Goal: Use online tool/utility: Utilize a website feature to perform a specific function

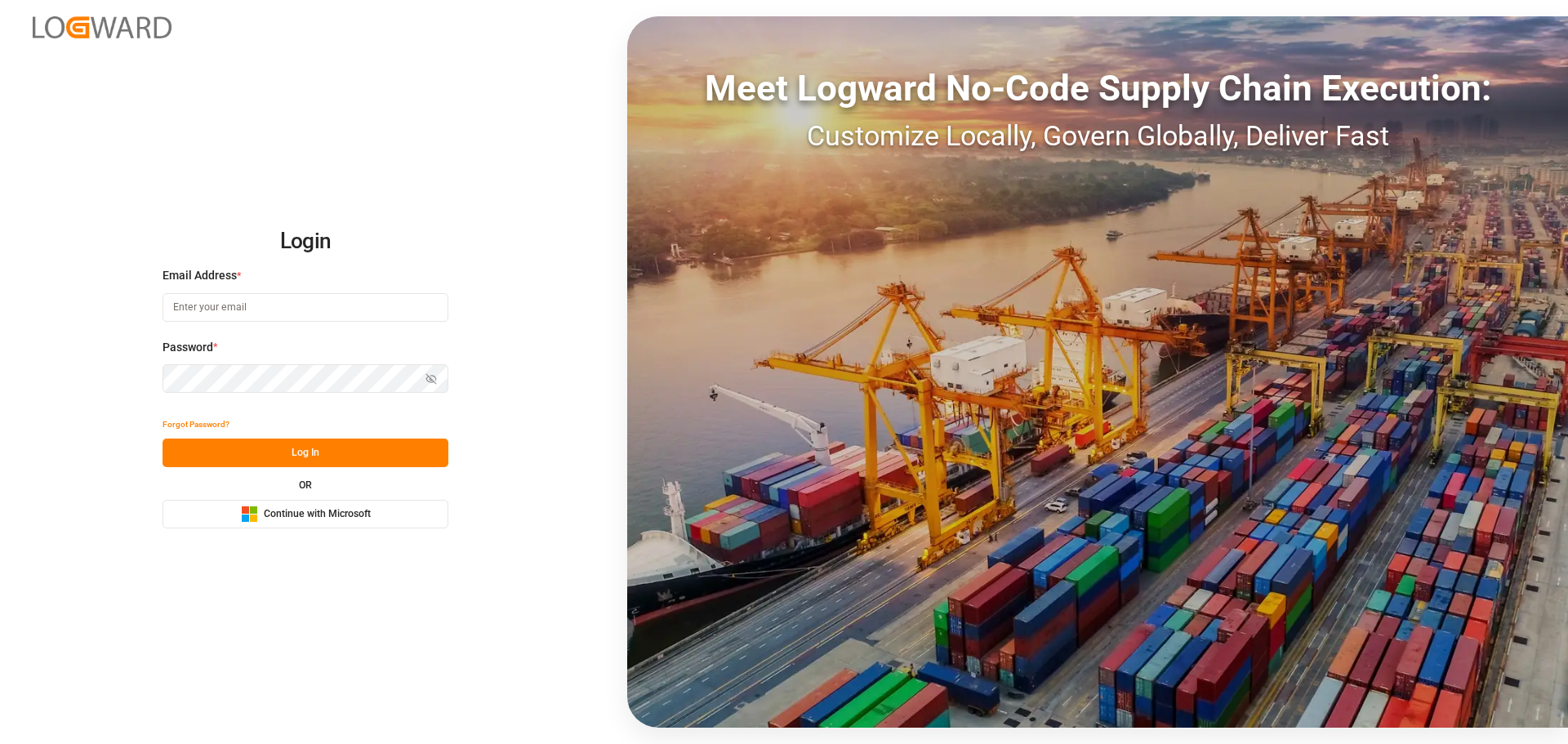
click at [273, 524] on button "Microsoft Logo Continue with Microsoft" at bounding box center [305, 514] width 286 height 29
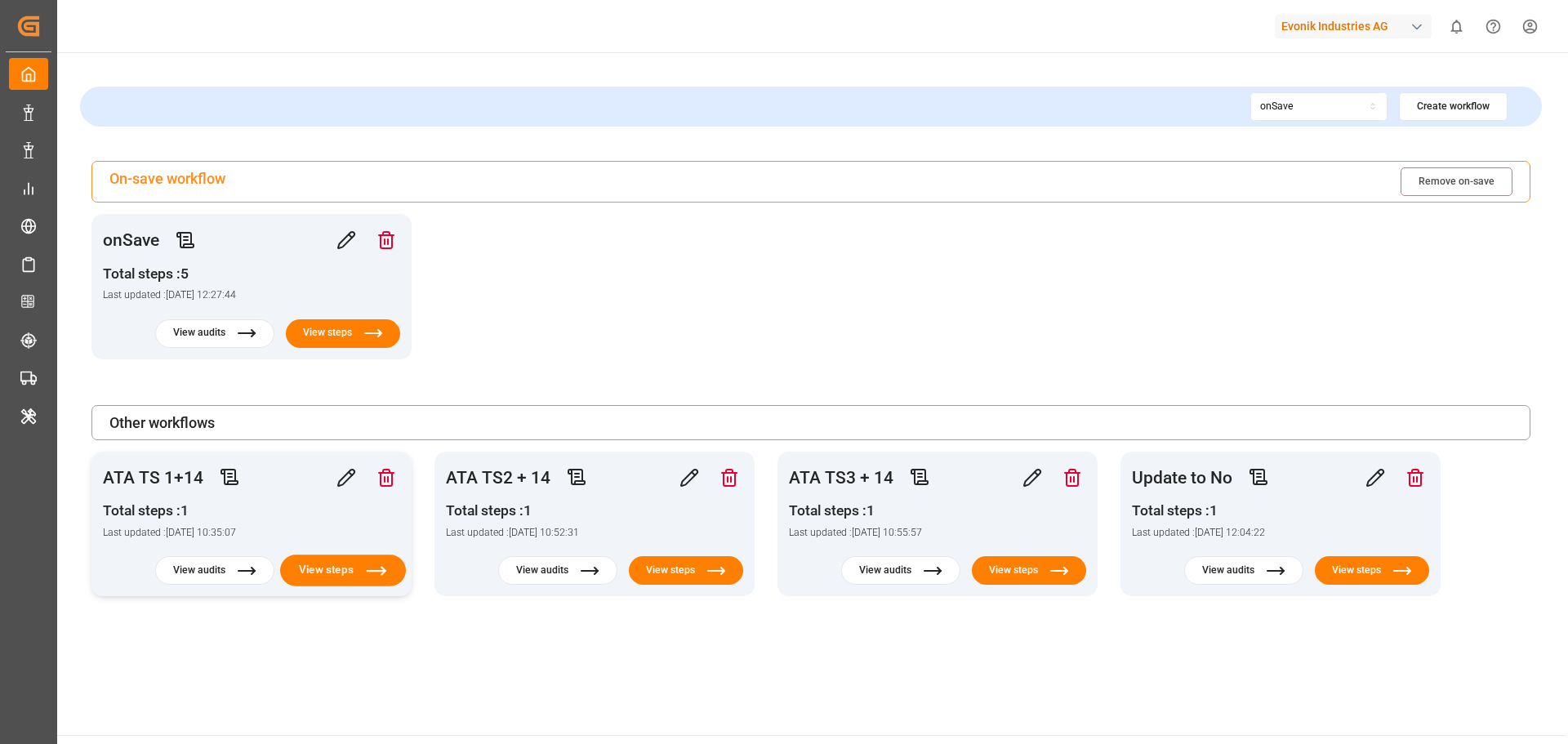
click at [333, 584] on button "View steps" at bounding box center [343, 570] width 125 height 32
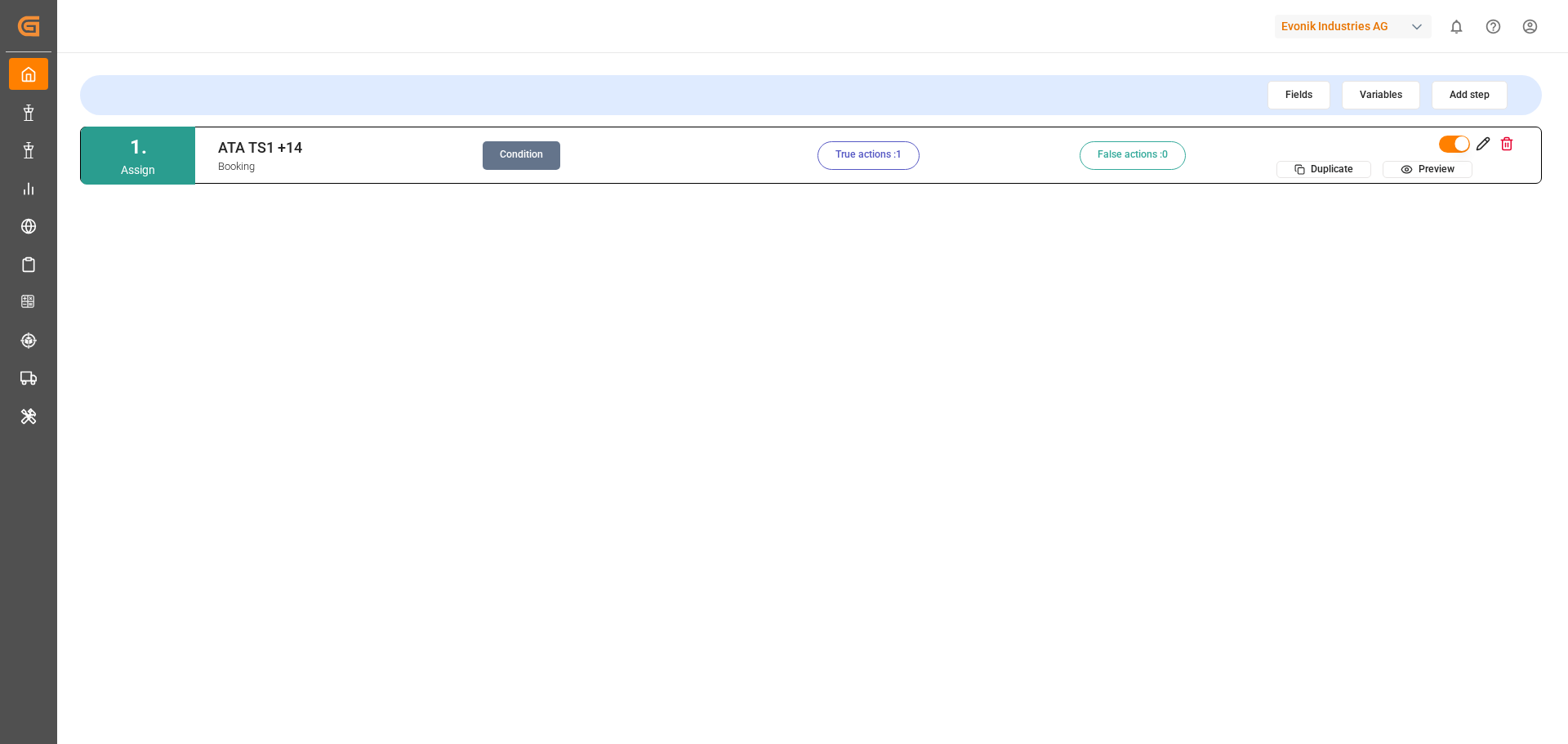
click at [552, 164] on button "Condition" at bounding box center [522, 155] width 78 height 29
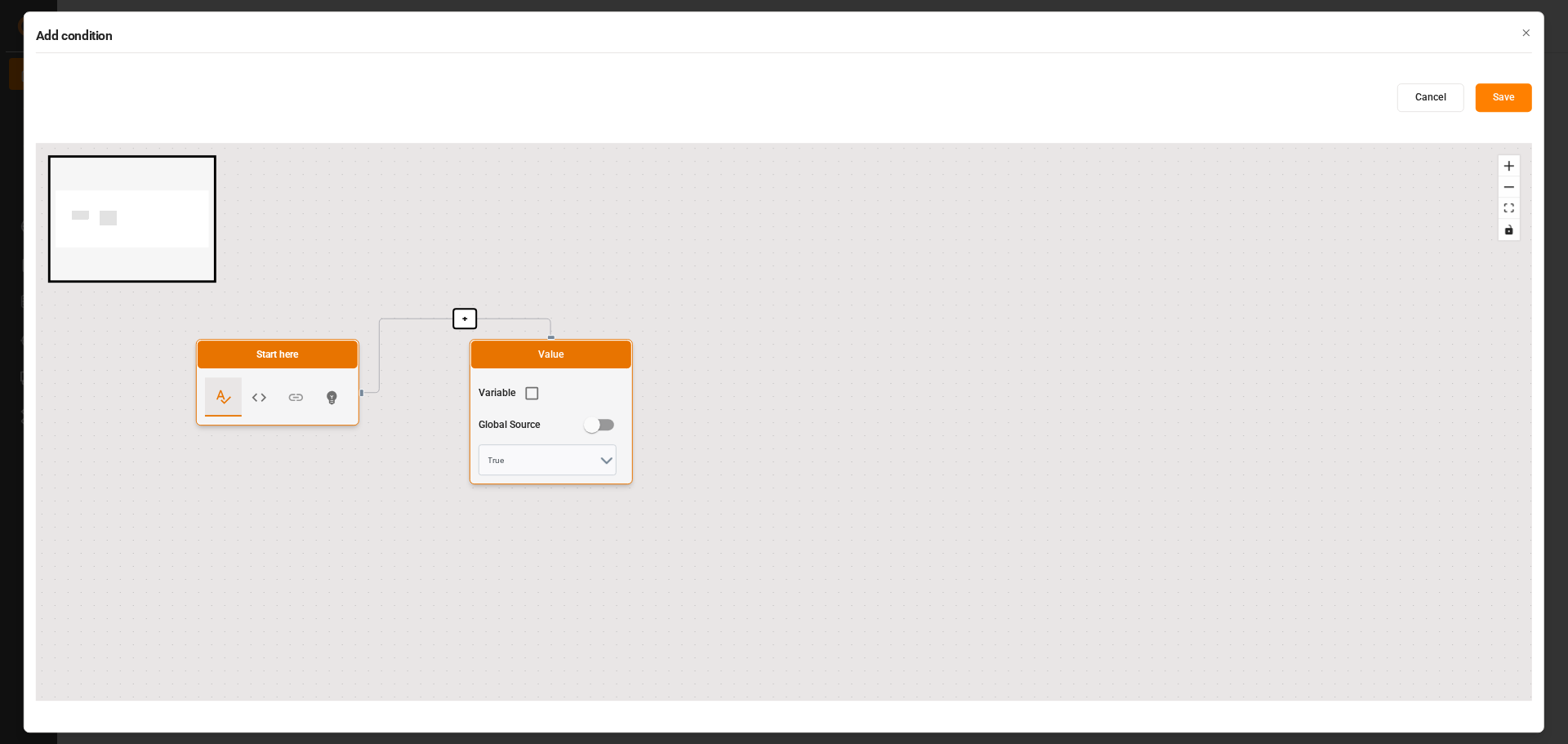
drag, startPoint x: 782, startPoint y: 451, endPoint x: 860, endPoint y: 467, distance: 79.6
click at [860, 467] on div "+ Start here Value Variable Global Source True" at bounding box center [784, 421] width 1496 height 558
click at [1534, 24] on div "Add condition Cancel Save + Start here Value Variable Global Source True React …" at bounding box center [783, 372] width 1520 height 722
click at [1526, 29] on icon "button" at bounding box center [1526, 32] width 11 height 11
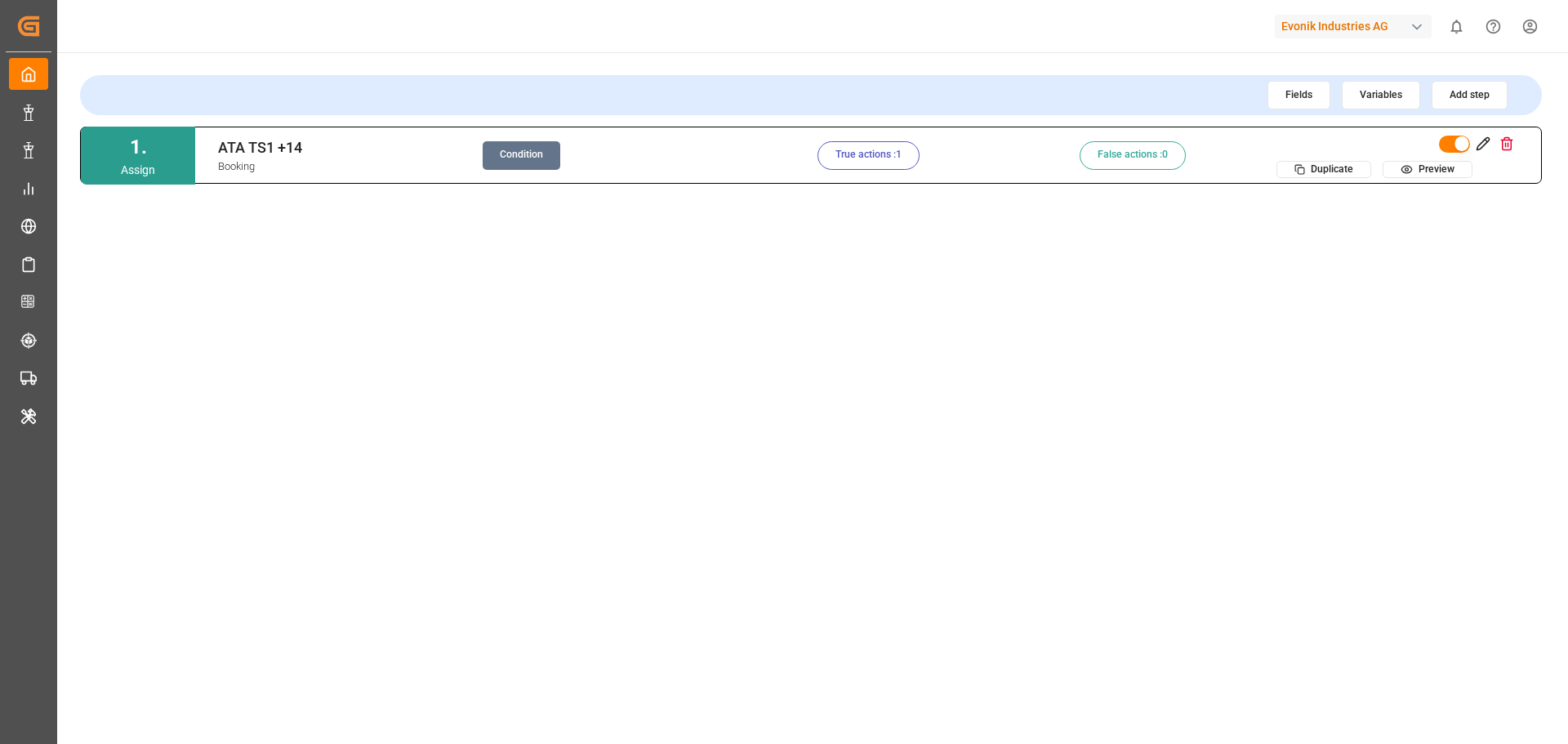
click at [867, 152] on button "True actions : 1" at bounding box center [869, 155] width 102 height 29
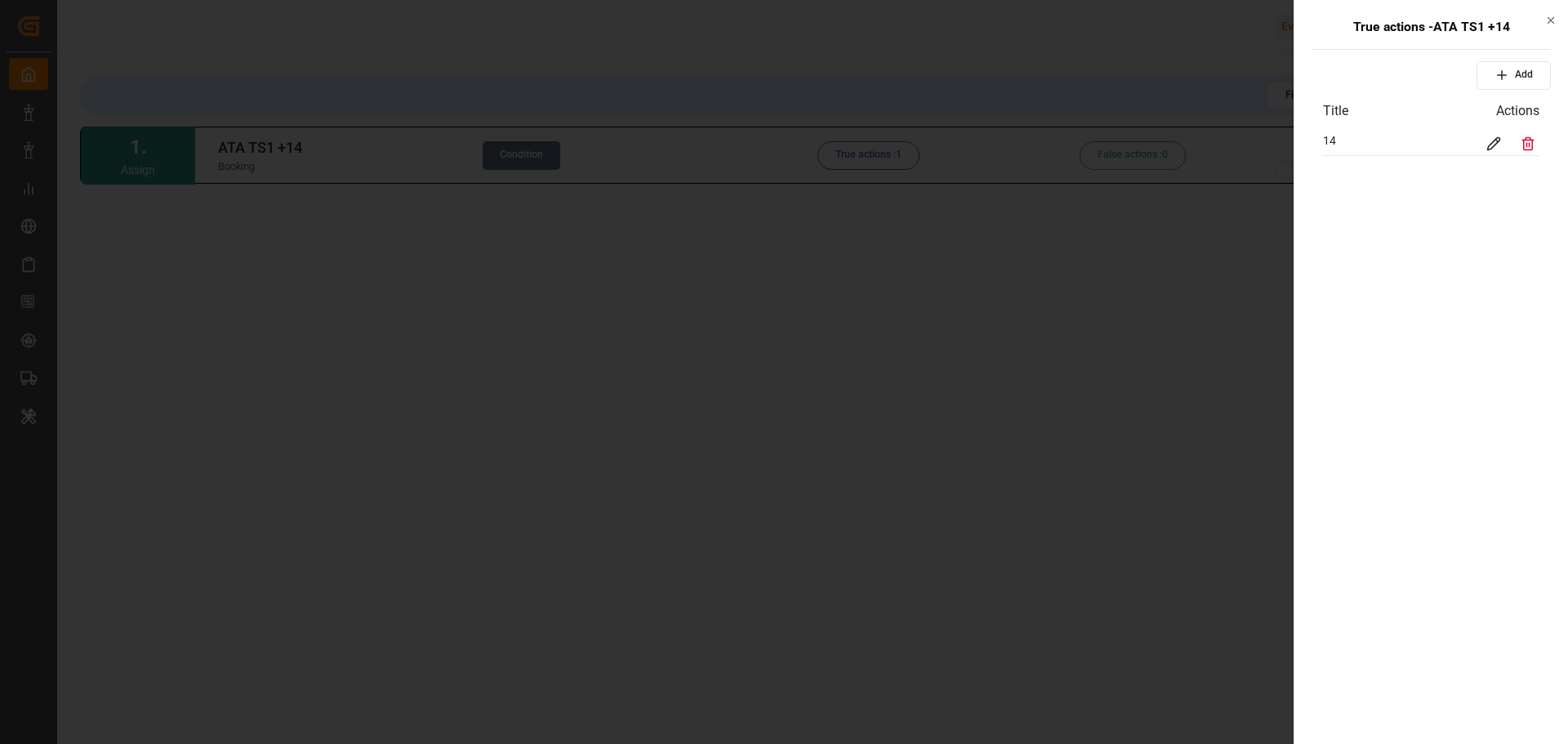
click at [1551, 24] on icon "button" at bounding box center [1551, 20] width 11 height 11
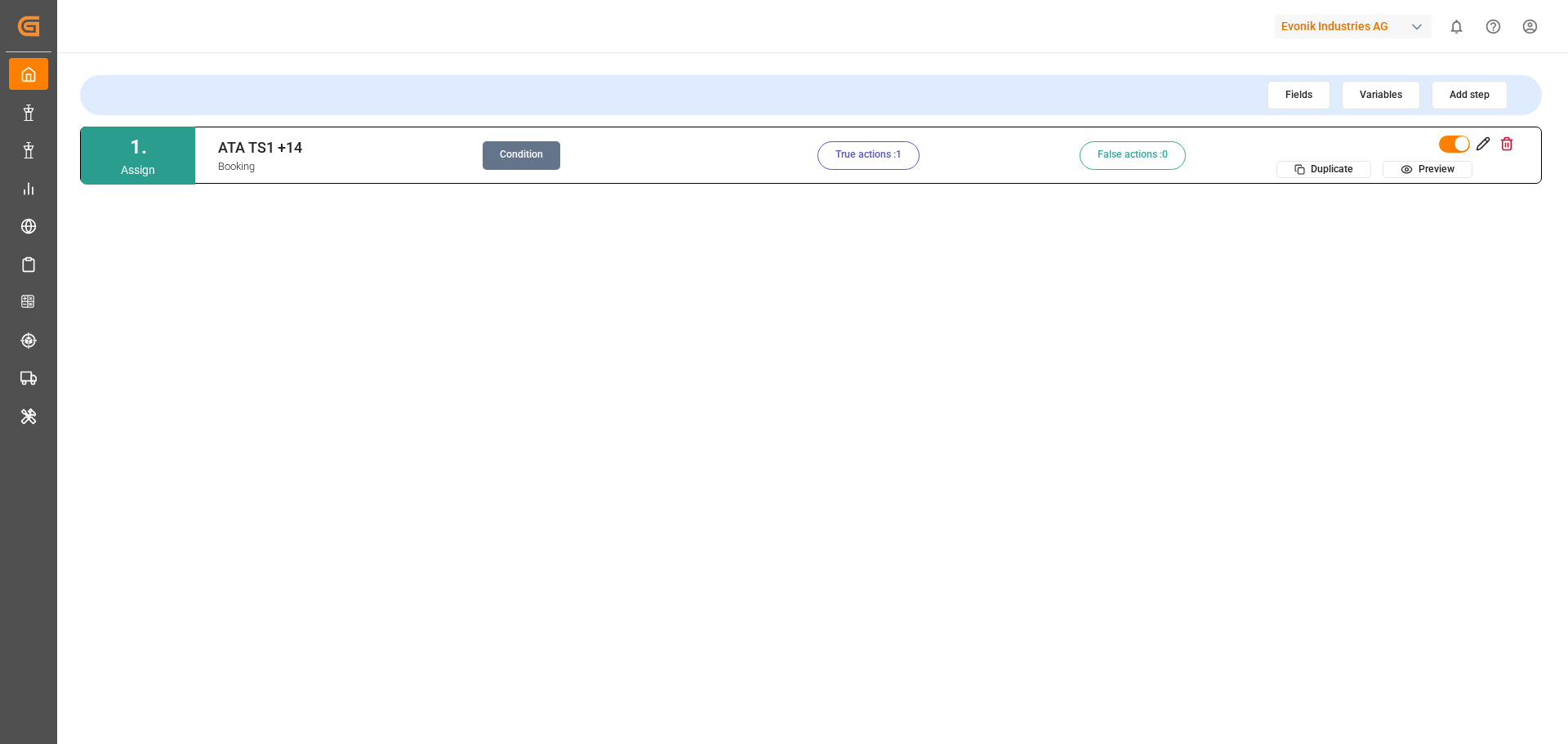
click at [1429, 170] on button "Preview" at bounding box center [1428, 170] width 90 height 17
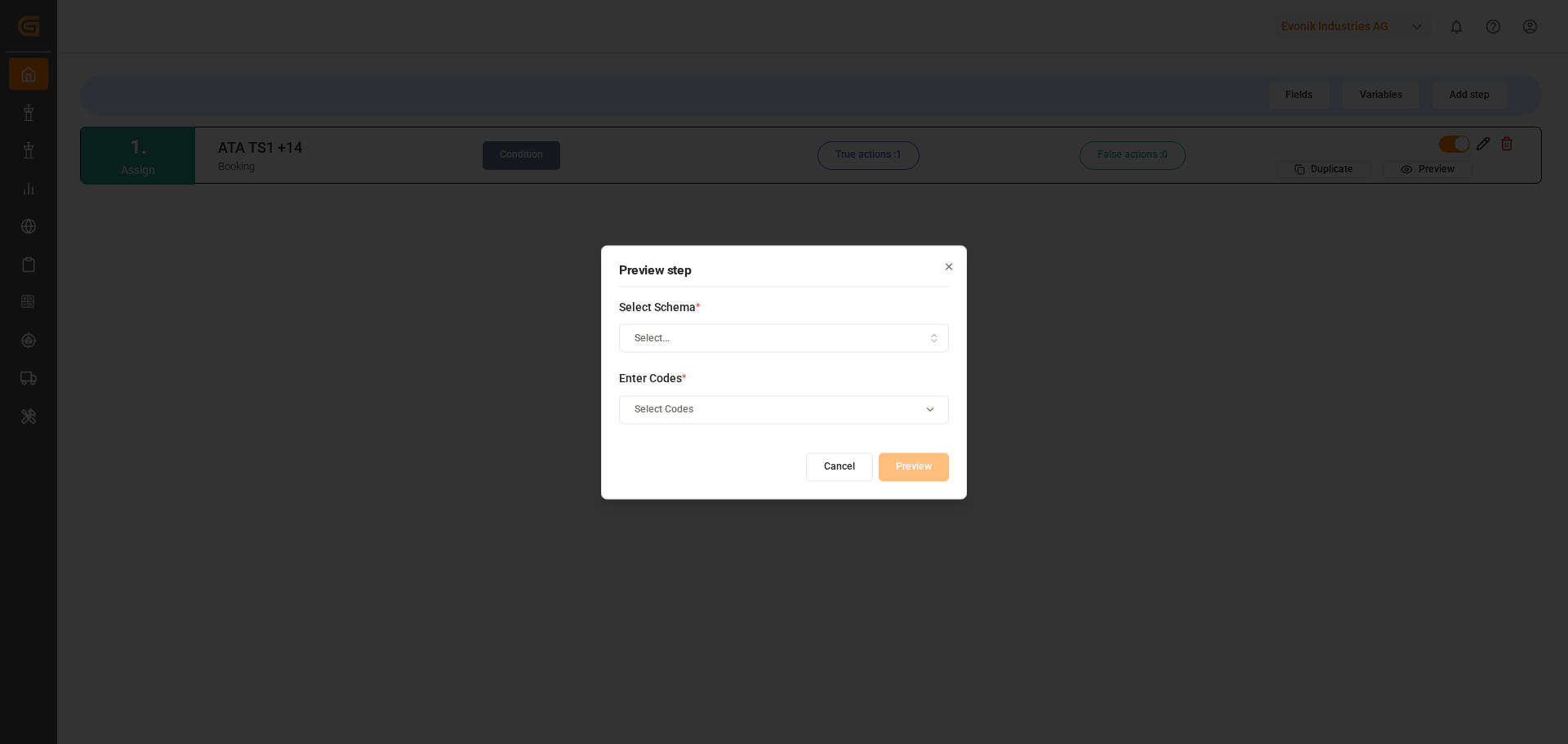
click at [833, 340] on div "Select..." at bounding box center [784, 337] width 323 height 15
click at [733, 402] on div "Booking" at bounding box center [722, 401] width 204 height 22
click at [755, 411] on div "Select Codes" at bounding box center [784, 409] width 323 height 15
click at [947, 265] on icon "button" at bounding box center [949, 266] width 6 height 6
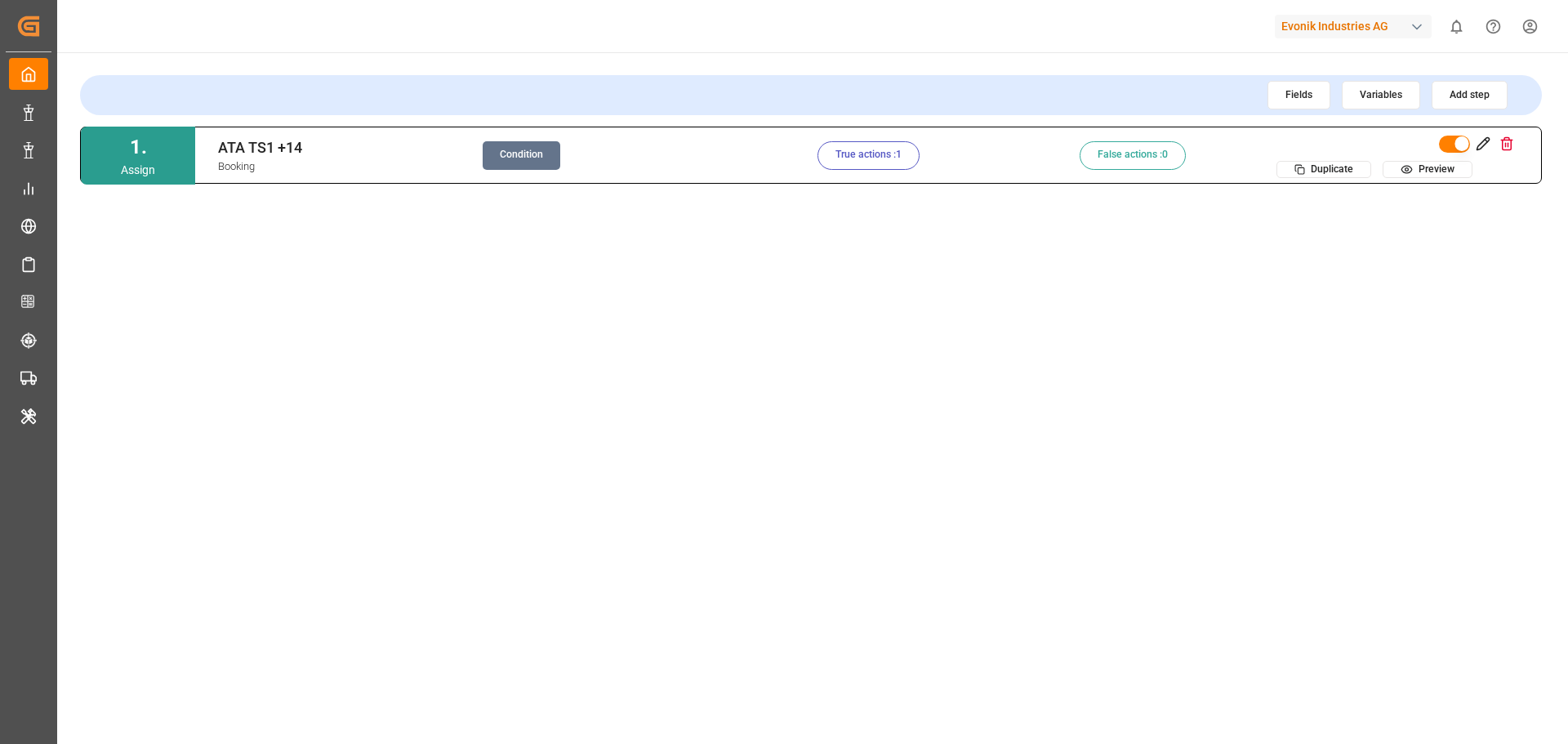
click at [524, 164] on button "Condition" at bounding box center [522, 155] width 78 height 29
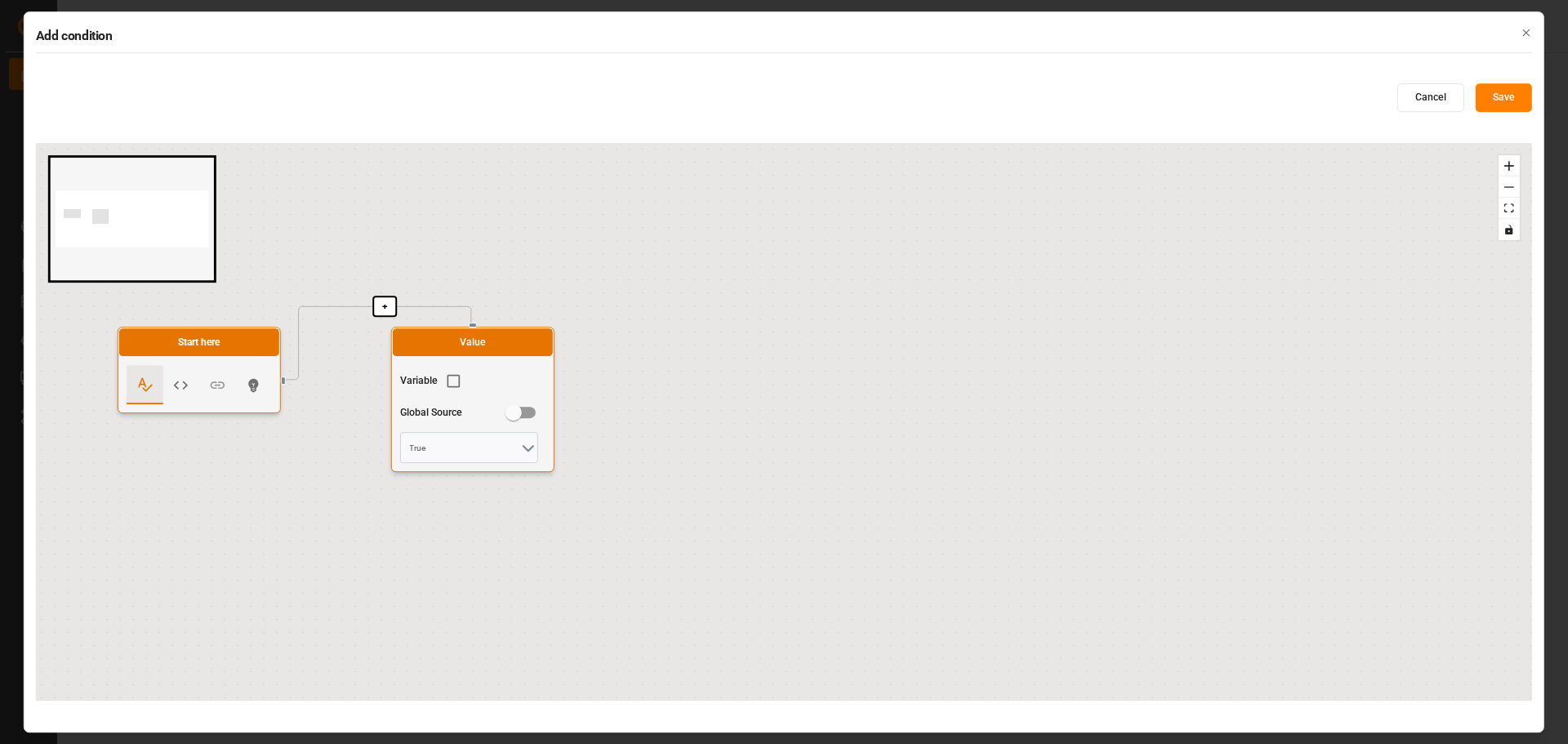
drag, startPoint x: 816, startPoint y: 407, endPoint x: 652, endPoint y: 305, distance: 193.1
click at [746, 356] on div "+ Start here Value Variable Global Source True" at bounding box center [784, 421] width 1496 height 558
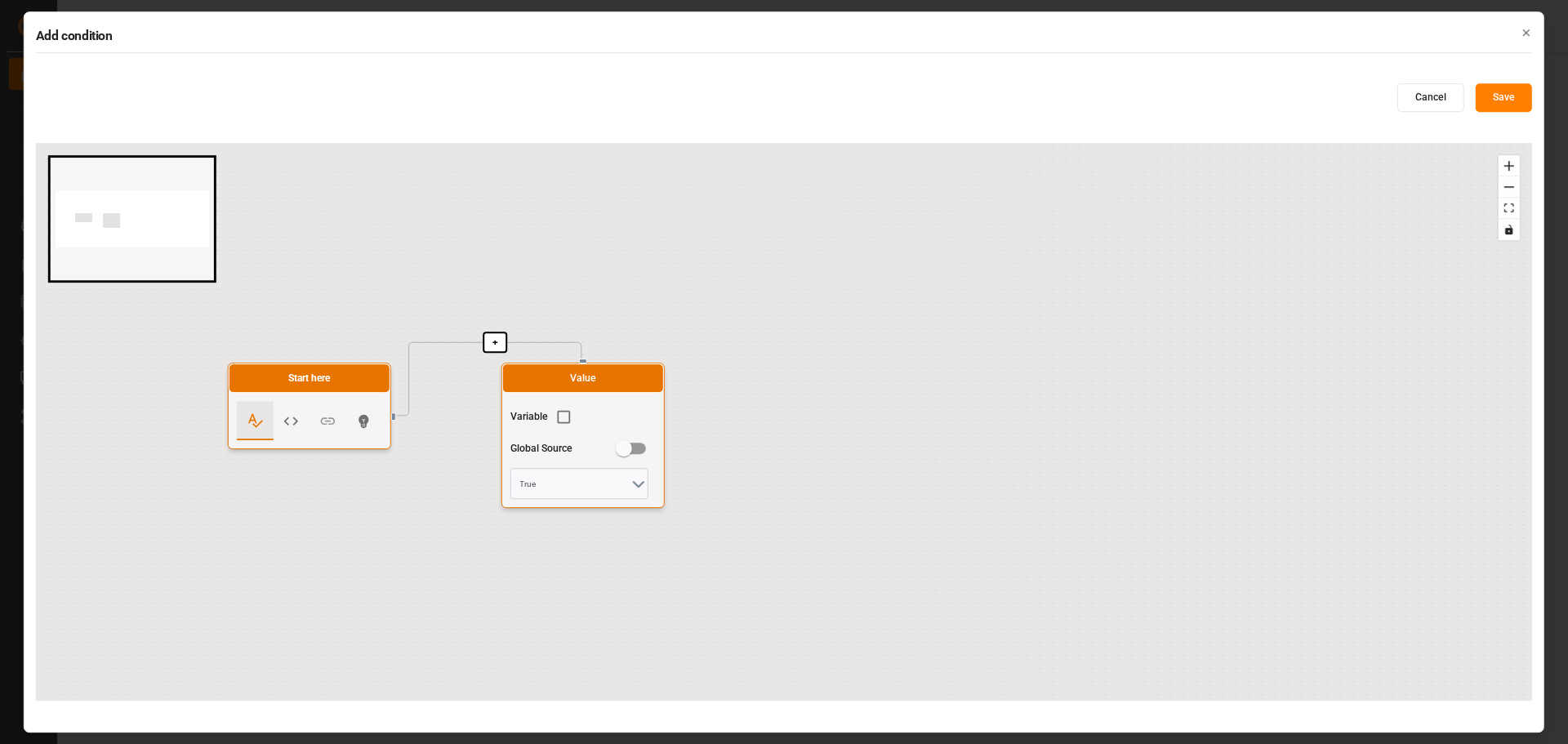
drag, startPoint x: 652, startPoint y: 305, endPoint x: 839, endPoint y: 394, distance: 207.1
click at [839, 394] on div "+ Start here Value Variable Global Source True" at bounding box center [784, 421] width 1496 height 558
click at [1507, 189] on button "zoom out" at bounding box center [1509, 187] width 22 height 22
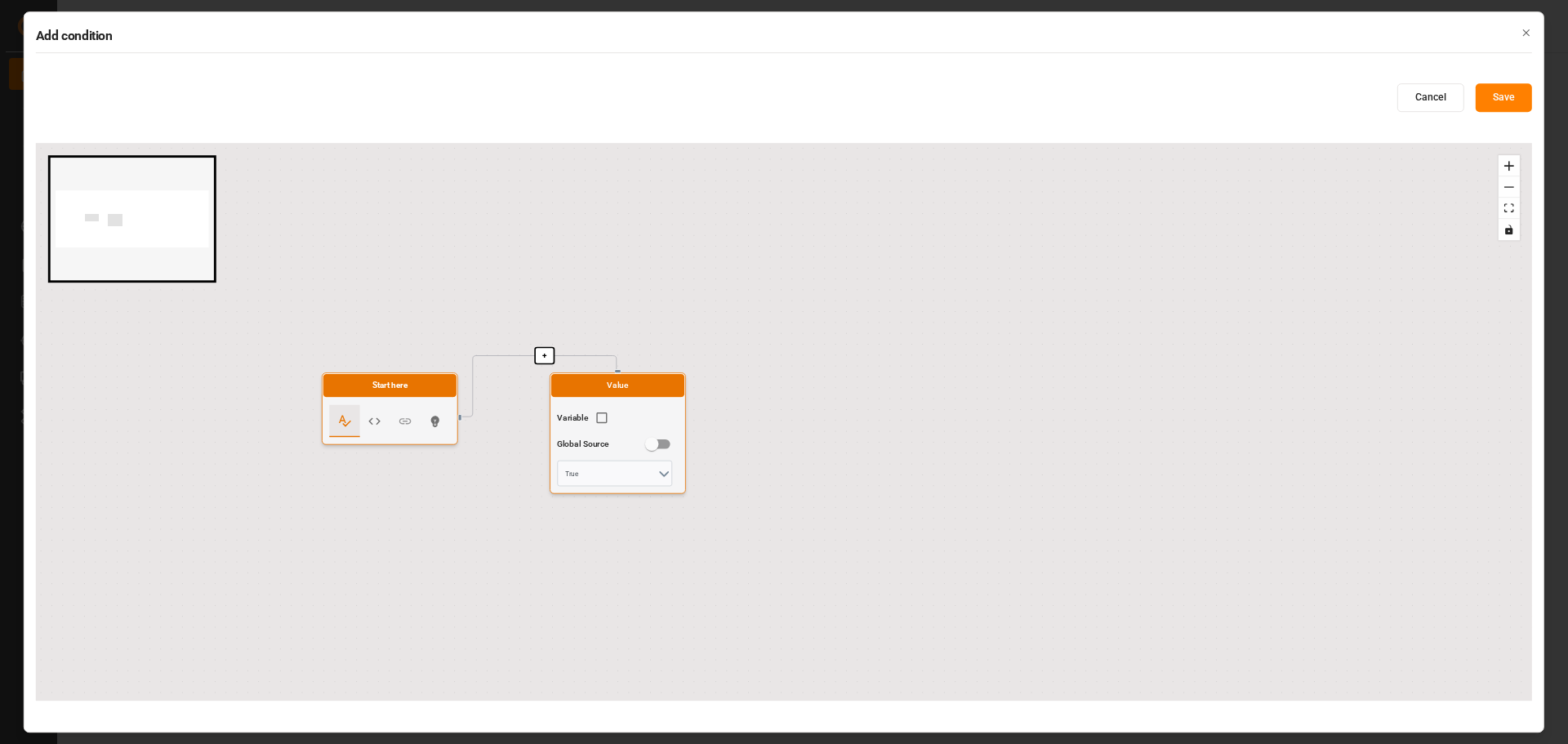
click at [1507, 189] on button "zoom out" at bounding box center [1509, 187] width 22 height 22
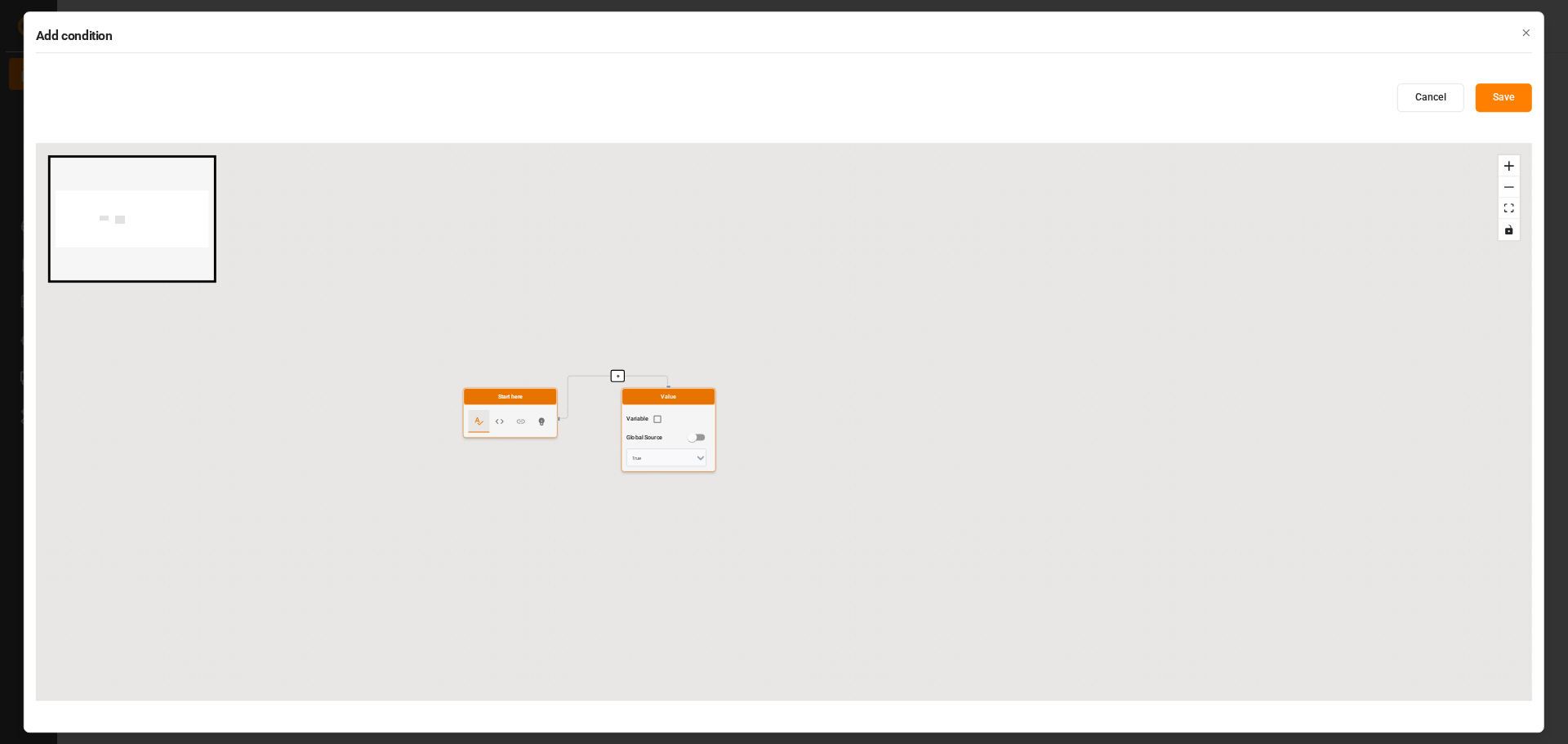
click at [1507, 189] on button "zoom out" at bounding box center [1509, 187] width 22 height 22
click at [1508, 167] on icon "zoom in" at bounding box center [1508, 165] width 10 height 10
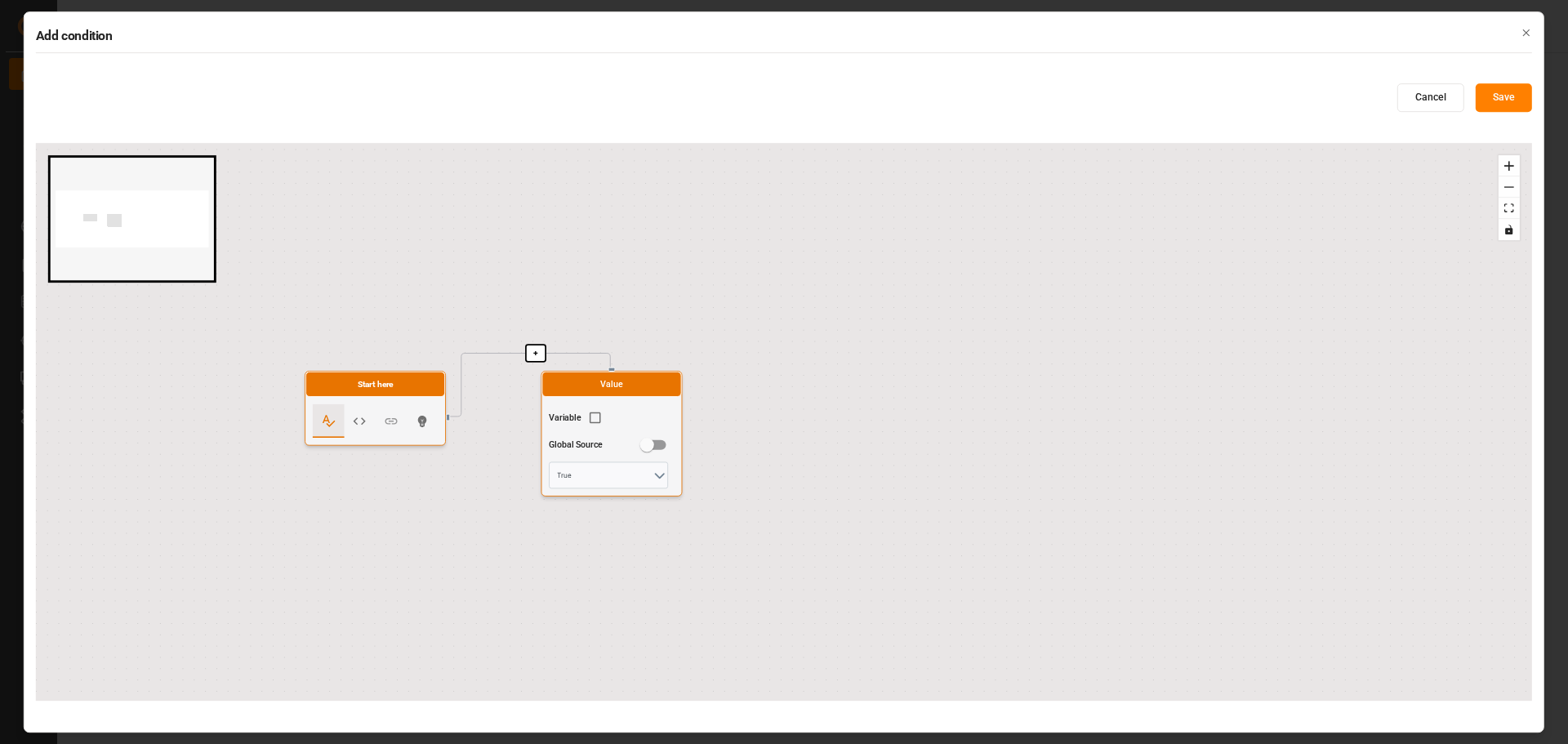
click at [1524, 34] on icon "button" at bounding box center [1526, 32] width 11 height 11
